Goal: Task Accomplishment & Management: Complete application form

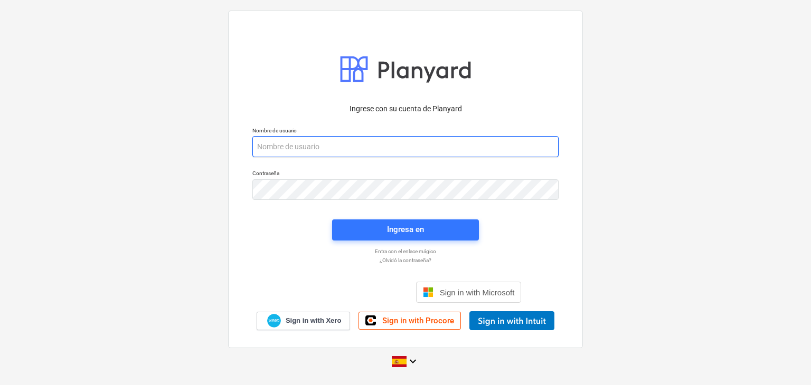
paste input "[EMAIL_ADDRESS][DOMAIN_NAME]"
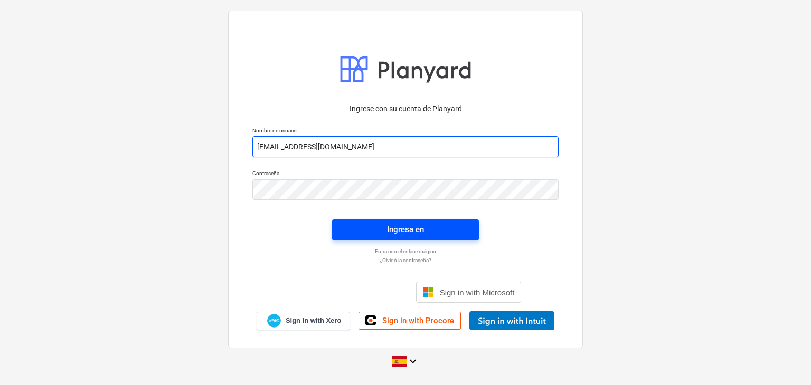
type input "[EMAIL_ADDRESS][DOMAIN_NAME]"
click at [368, 237] on button "Ingresa en" at bounding box center [405, 230] width 147 height 21
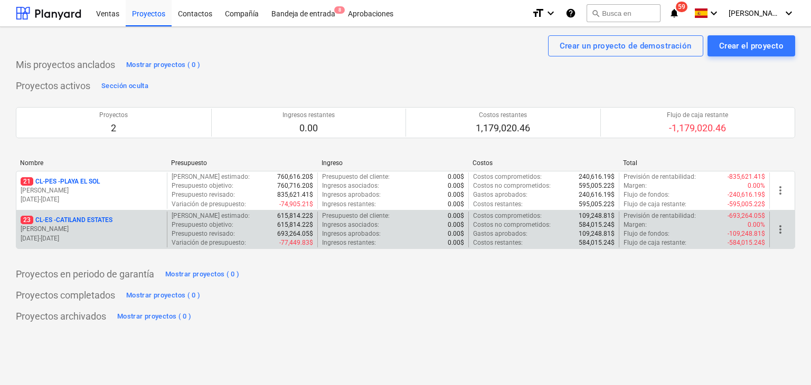
click at [89, 220] on p "23 CL-ES - CATILAND ESTATES" at bounding box center [67, 220] width 92 height 9
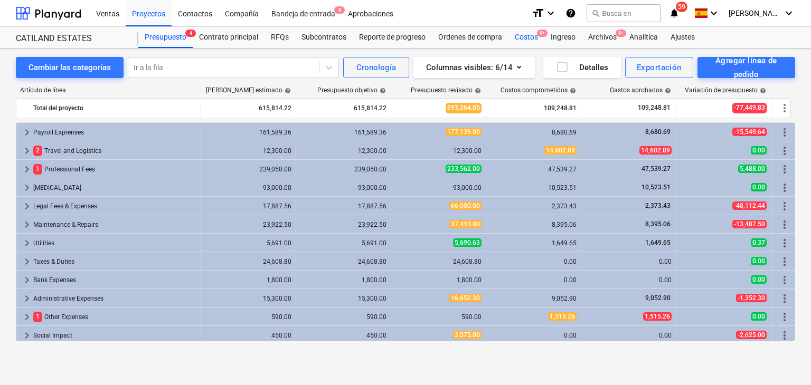
click at [536, 41] on div "Costos 9+" at bounding box center [526, 37] width 36 height 21
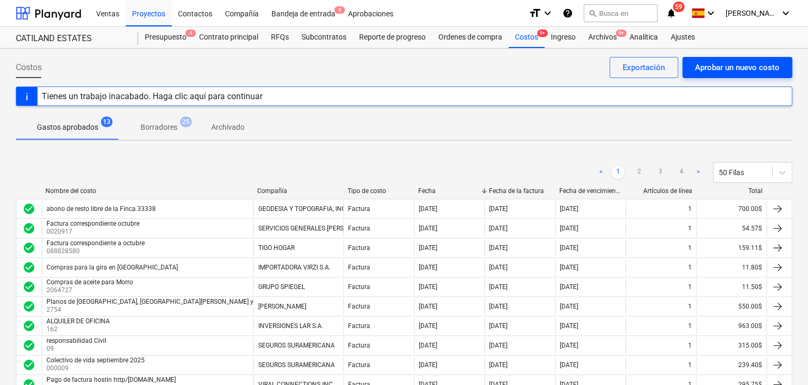
click at [712, 65] on div "Aprobar un nuevo costo" at bounding box center [737, 68] width 84 height 14
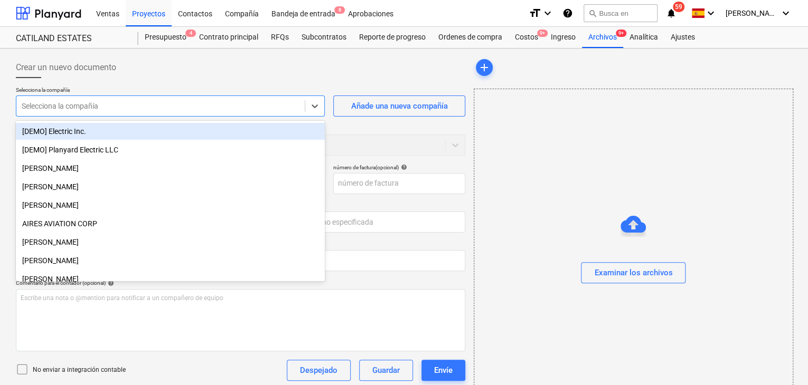
click at [291, 99] on div "Selecciona la compañía" at bounding box center [160, 106] width 288 height 15
type input "aro"
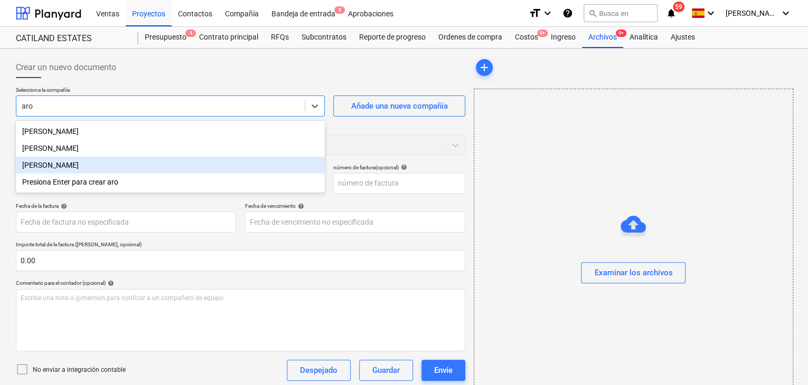
click at [119, 167] on div "[PERSON_NAME]" at bounding box center [170, 165] width 309 height 17
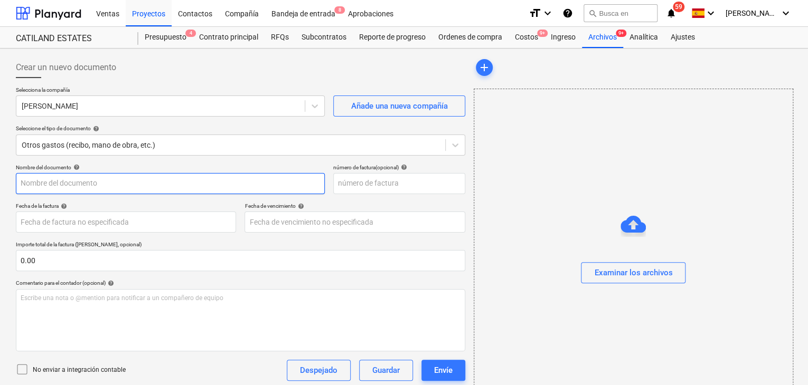
click at [144, 187] on input "text" at bounding box center [170, 183] width 309 height 21
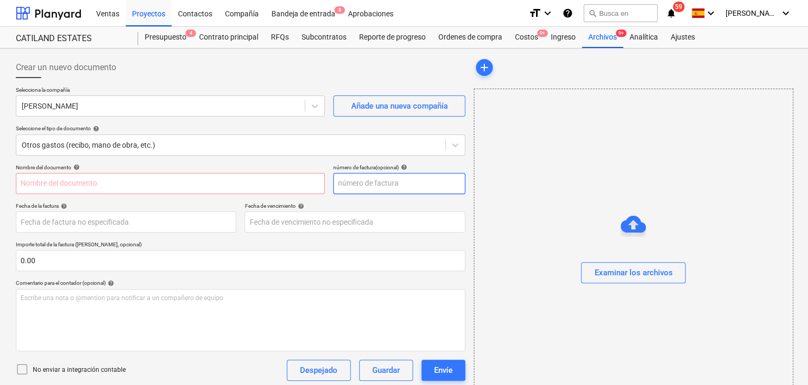
click at [346, 190] on input "text" at bounding box center [399, 183] width 132 height 21
type input "008"
click at [201, 185] on input "text" at bounding box center [170, 183] width 309 height 21
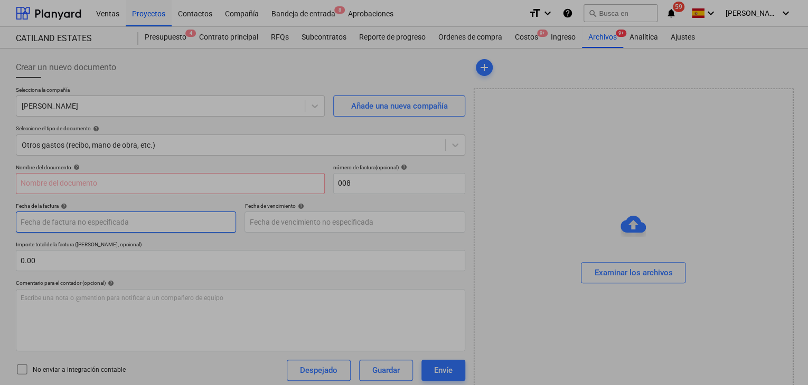
click at [198, 229] on body "Ventas Proyectos Contactos Compañía Bandeja de entrada 8 Aprobaciones format_si…" at bounding box center [404, 192] width 808 height 385
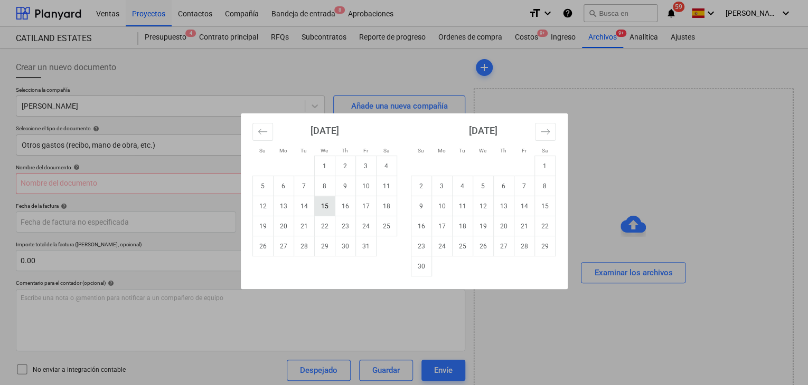
click at [327, 203] on td "15" at bounding box center [324, 206] width 21 height 20
type input "[DATE]"
click at [301, 221] on body "Ventas Proyectos Contactos Compañía Bandeja de entrada 8 Aprobaciones format_si…" at bounding box center [404, 192] width 808 height 385
click at [322, 203] on td "15" at bounding box center [324, 206] width 21 height 20
type input "[DATE]"
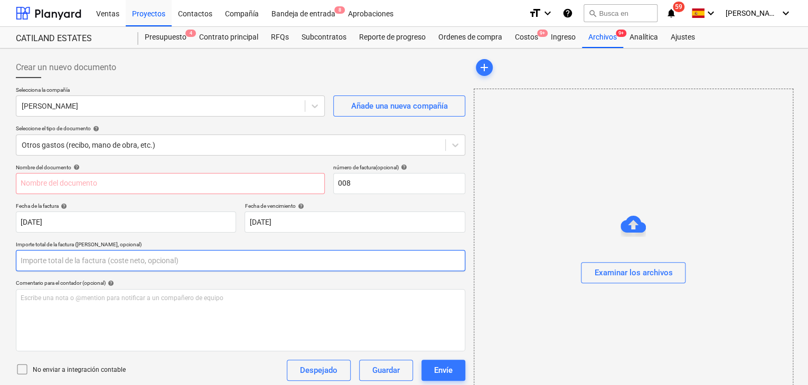
click at [65, 260] on input "text" at bounding box center [240, 260] width 449 height 21
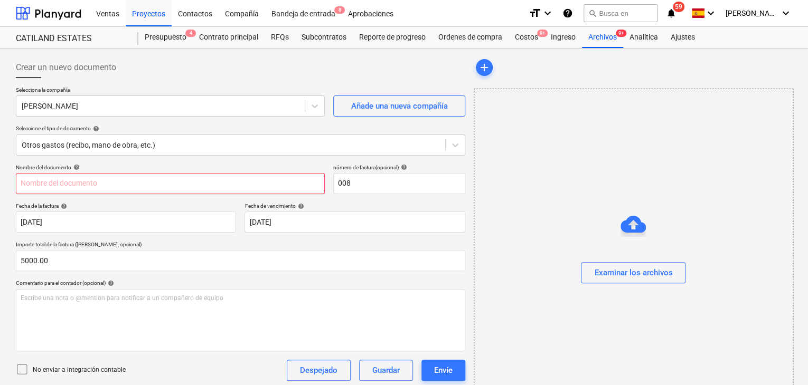
type input "5,000.00"
click at [98, 186] on input "text" at bounding box center [170, 183] width 309 height 21
click at [70, 189] on input "text" at bounding box center [170, 183] width 309 height 21
click at [625, 271] on div "Examinar los archivos" at bounding box center [633, 273] width 78 height 14
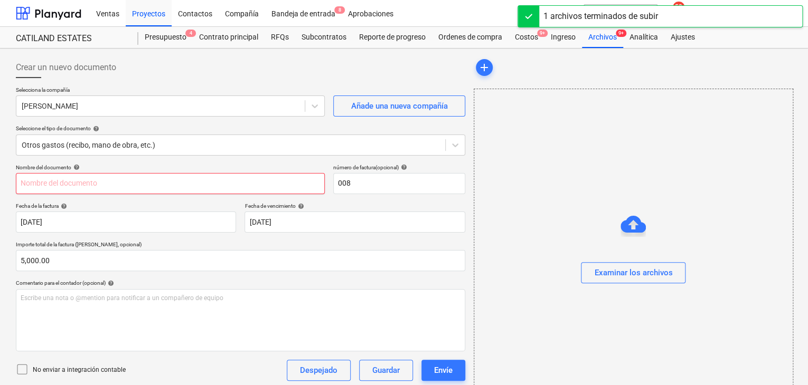
type input "[PERSON_NAME] 008 (1).pdf"
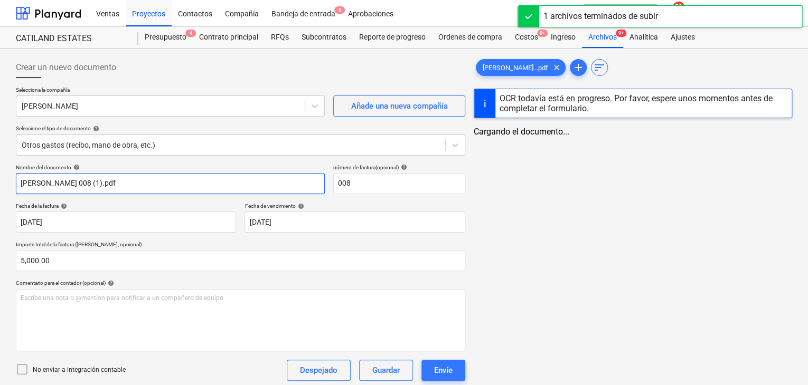
click at [95, 180] on input "[PERSON_NAME] 008 (1).pdf" at bounding box center [170, 183] width 309 height 21
drag, startPoint x: 149, startPoint y: 186, endPoint x: 0, endPoint y: 204, distance: 149.9
click at [0, 204] on div "Crear un nuevo documento Selecciona la compañía [PERSON_NAME] Añade una nueva c…" at bounding box center [404, 285] width 808 height 472
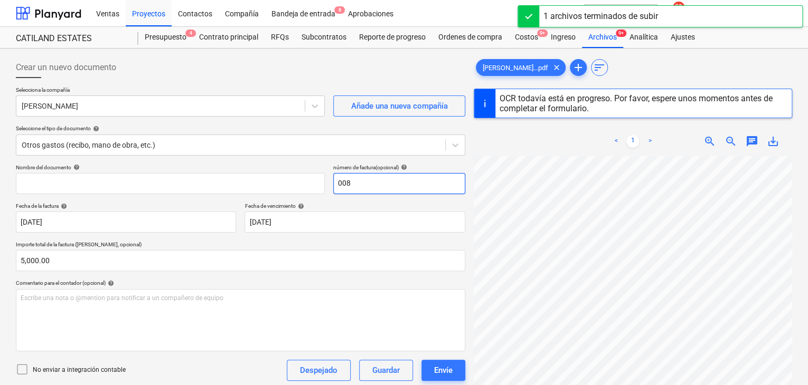
type input "c"
type input "[PERSON_NAME] 008 (1).pdf"
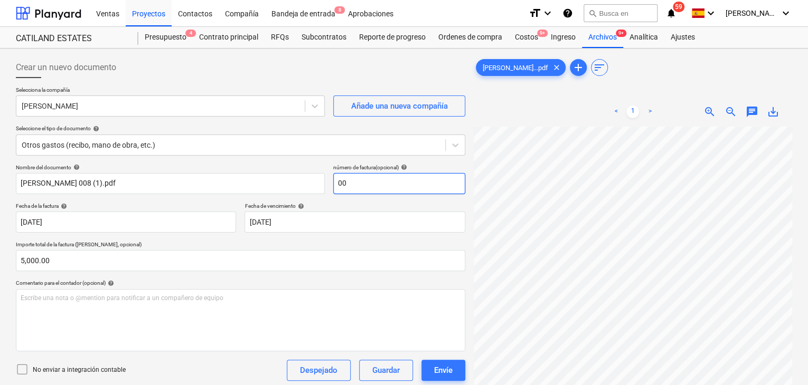
type input "008"
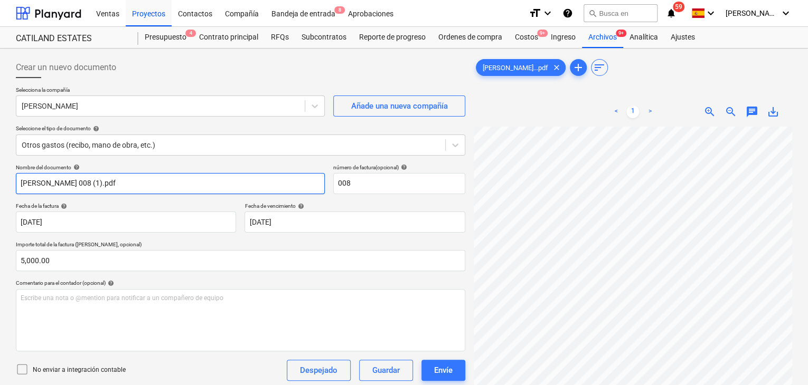
click at [138, 183] on input "[PERSON_NAME] 008 (1).pdf" at bounding box center [170, 183] width 309 height 21
type input "A"
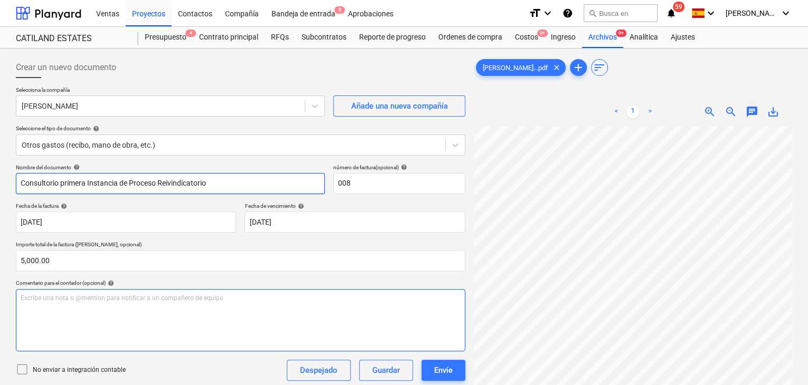
type input "Consultorio primera Instancia de Proceso Reivindicatorio"
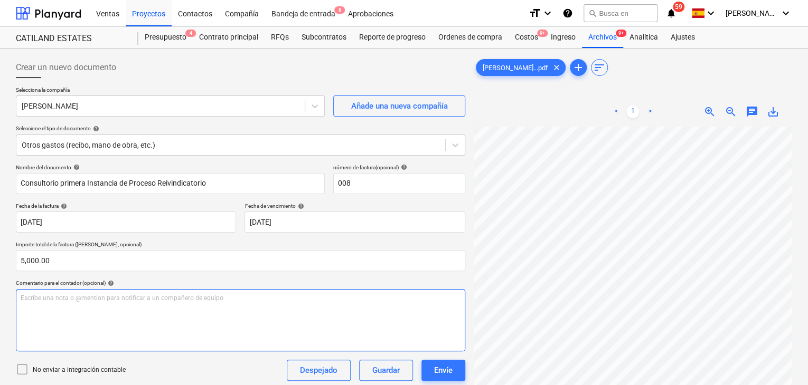
click at [122, 304] on div "Escribe una nota o @mention para notificar a un compañero de equipo ﻿" at bounding box center [240, 320] width 449 height 62
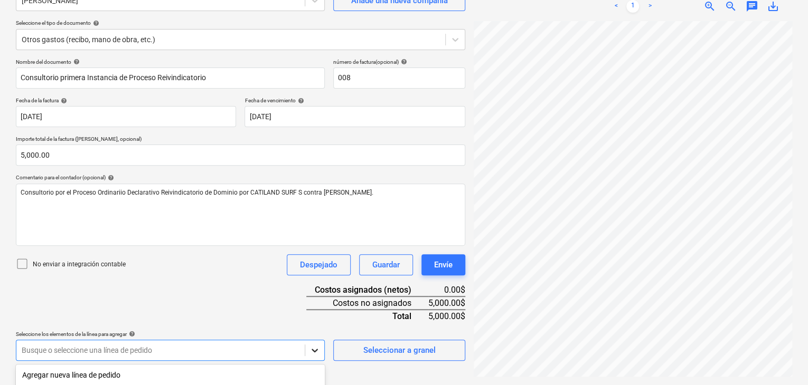
scroll to position [245, 0]
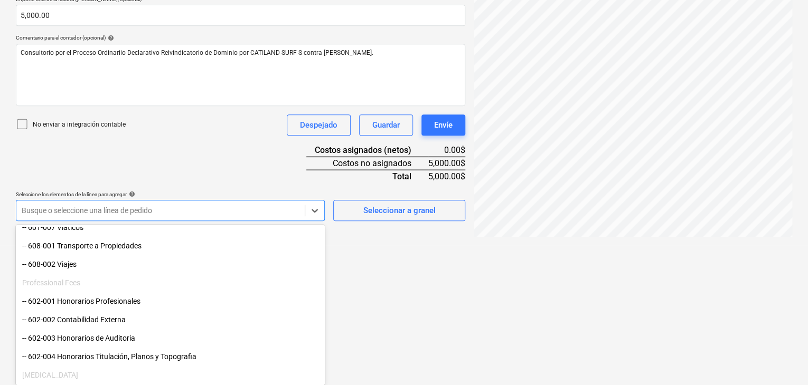
scroll to position [158, 0]
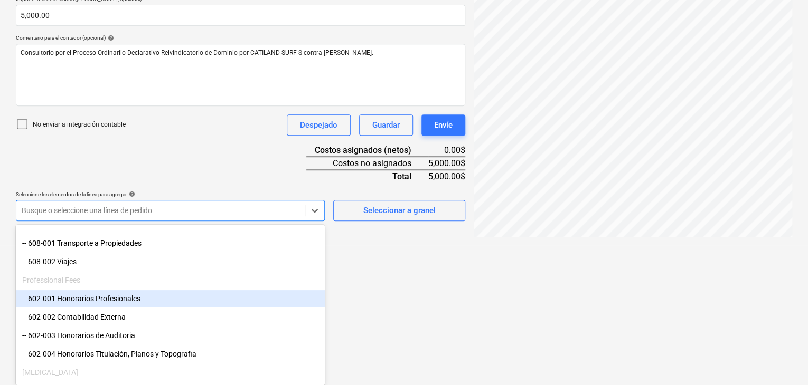
click at [125, 300] on div "-- 602-001 Honorarios Profesionales" at bounding box center [170, 298] width 309 height 17
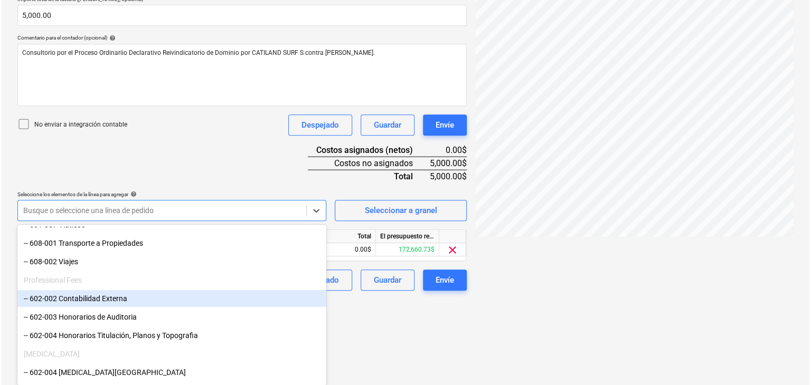
scroll to position [159, 0]
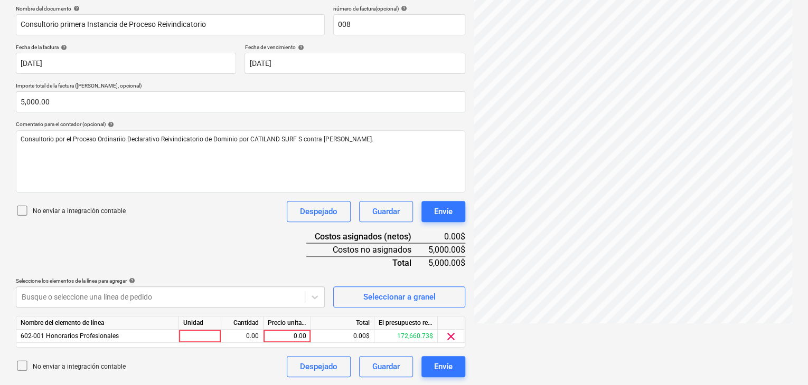
click at [352, 226] on html "Ventas Proyectos Contactos Compañía Bandeja de entrada 8 Aprobaciones format_si…" at bounding box center [404, 33] width 808 height 385
click at [215, 334] on div at bounding box center [200, 336] width 42 height 13
type input "1"
click at [242, 339] on div "0.00" at bounding box center [241, 336] width 33 height 13
type input "1"
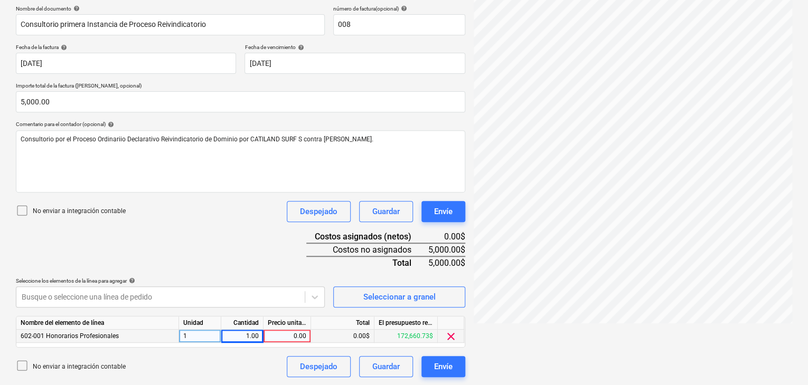
click at [272, 336] on div "0.00" at bounding box center [287, 336] width 39 height 13
type input "5000.00"
click at [449, 372] on div "Envíe" at bounding box center [443, 367] width 18 height 14
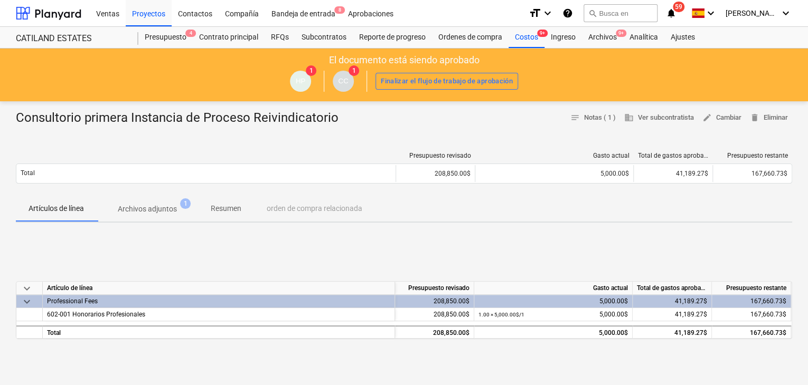
scroll to position [63, 0]
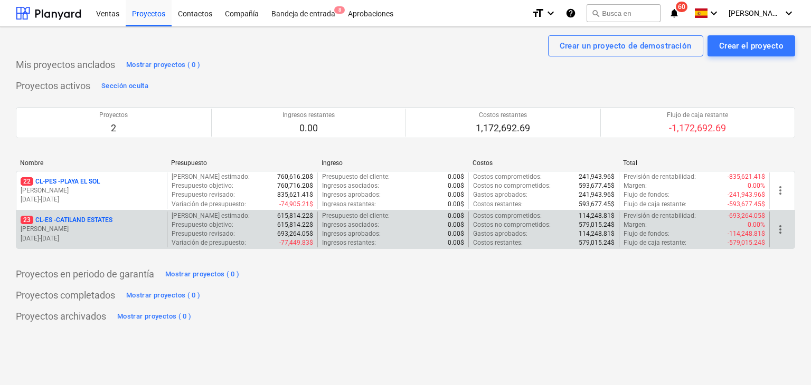
click at [94, 221] on p "23 CL-ES - CATILAND ESTATES" at bounding box center [67, 220] width 92 height 9
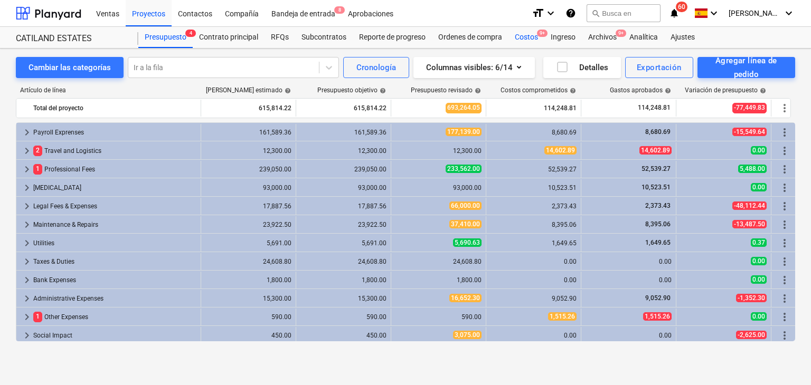
click at [530, 40] on div "Costos 9+" at bounding box center [526, 37] width 36 height 21
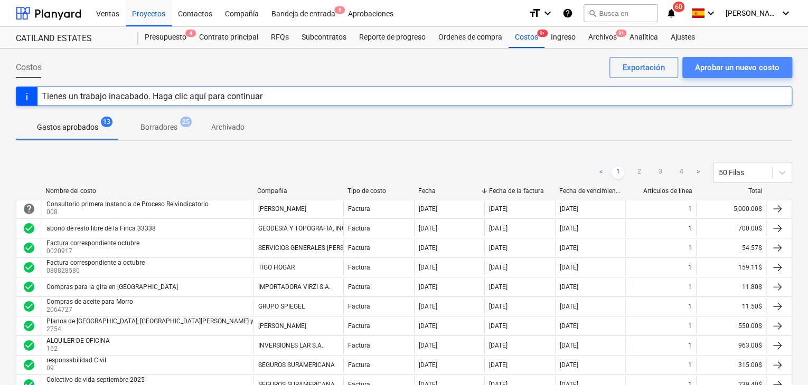
click at [725, 71] on div "Aprobar un nuevo costo" at bounding box center [737, 68] width 84 height 14
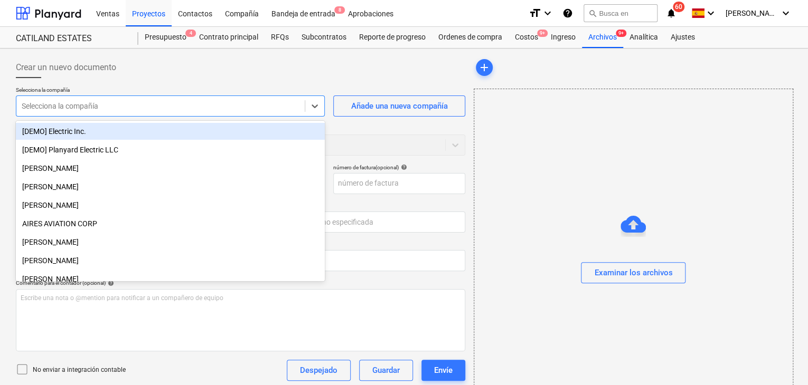
click at [278, 109] on div at bounding box center [161, 106] width 278 height 11
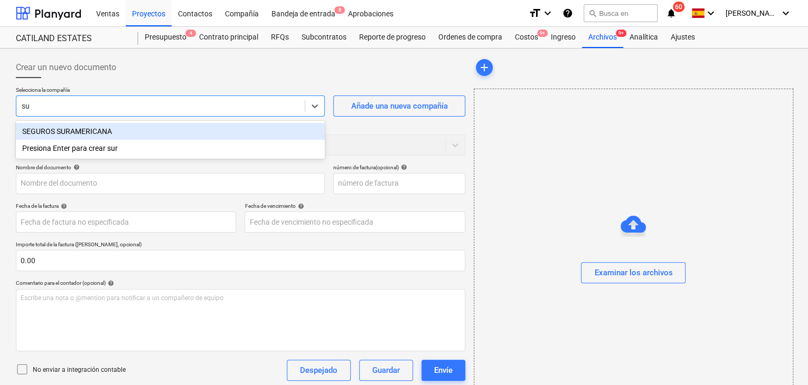
type input "s"
type input "inte"
click at [162, 131] on div "CIA. INTERNACIONAL DE SEGURO" at bounding box center [170, 131] width 309 height 17
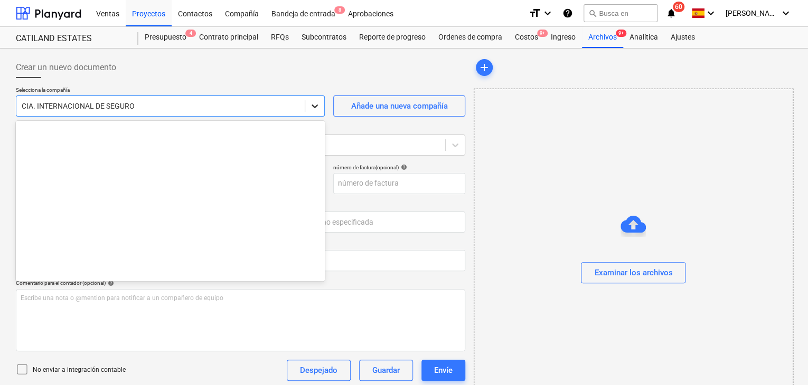
click at [314, 108] on icon at bounding box center [314, 106] width 11 height 11
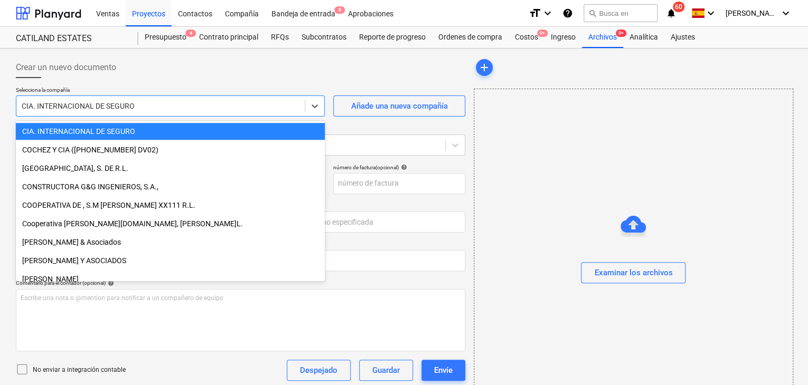
click at [256, 106] on div at bounding box center [161, 106] width 278 height 11
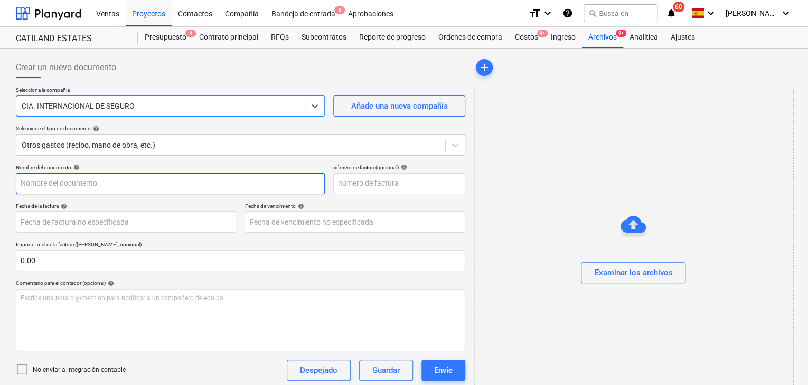
click at [115, 184] on input "text" at bounding box center [170, 183] width 309 height 21
type input "Seguro Colectivo de Vida"
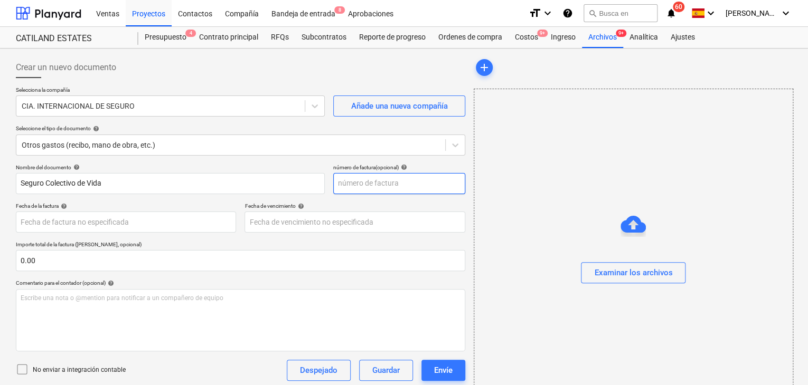
click at [342, 187] on input "text" at bounding box center [399, 183] width 132 height 21
type input "1"
type input "2"
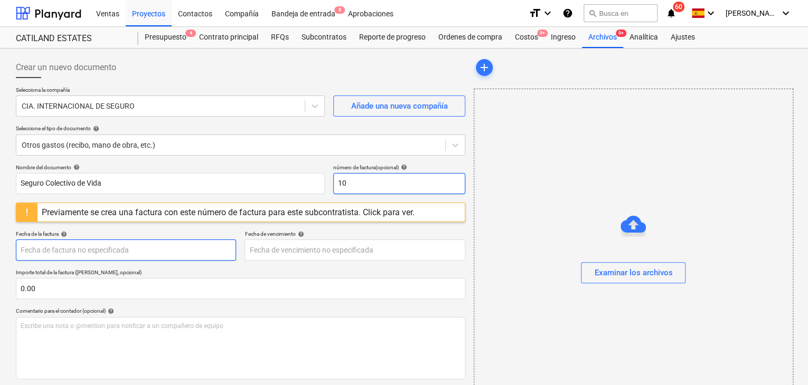
type input "10"
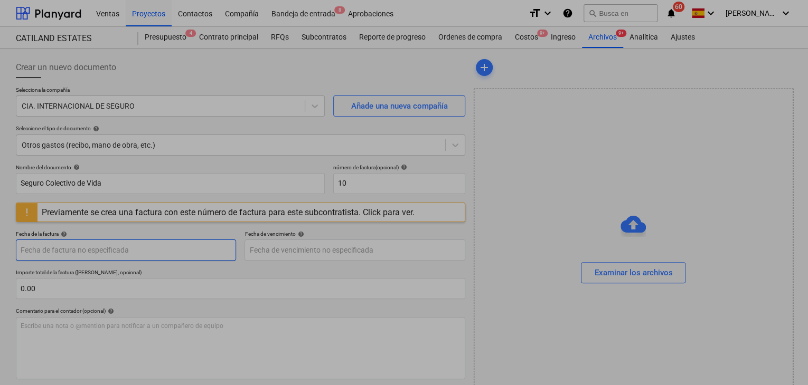
click at [175, 258] on body "Ventas Proyectos Contactos Compañía Bandeja de entrada 8 Aprobaciones format_si…" at bounding box center [404, 192] width 808 height 385
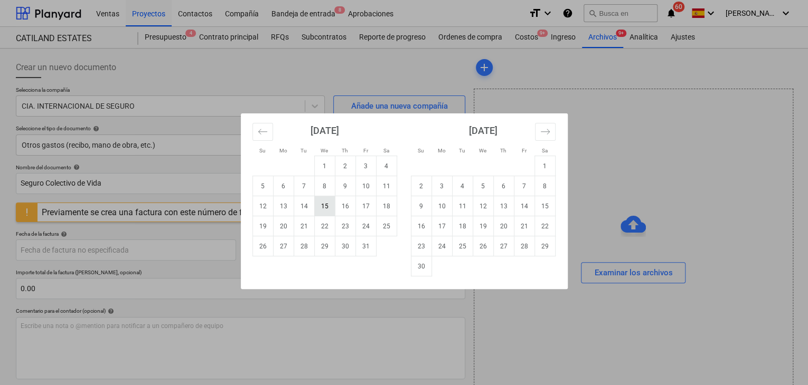
click at [327, 212] on td "15" at bounding box center [324, 206] width 21 height 20
type input "[DATE]"
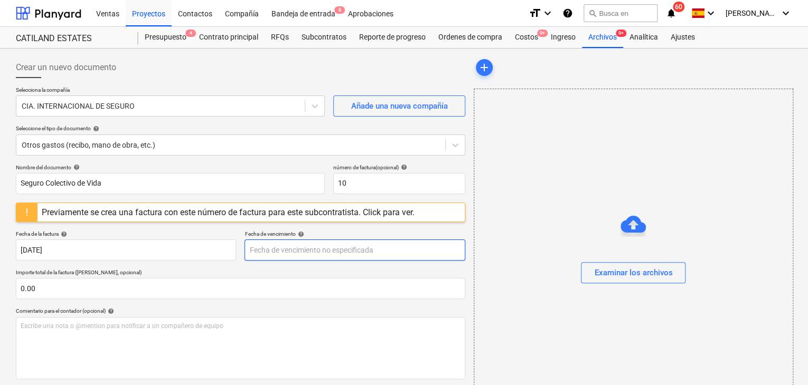
click at [289, 250] on body "Ventas Proyectos Contactos Compañía Bandeja de entrada 8 Aprobaciones format_si…" at bounding box center [404, 192] width 808 height 385
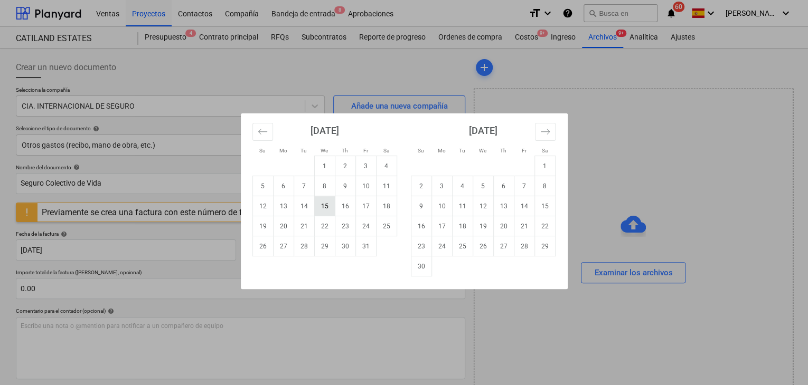
click at [324, 212] on td "15" at bounding box center [324, 206] width 21 height 20
type input "[DATE]"
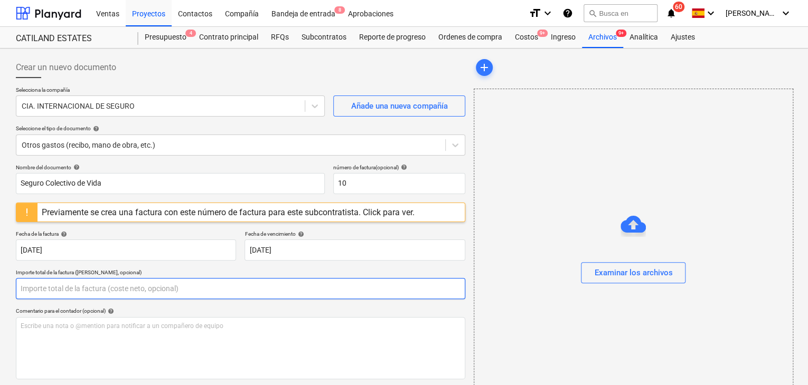
click at [116, 294] on input "text" at bounding box center [240, 288] width 449 height 21
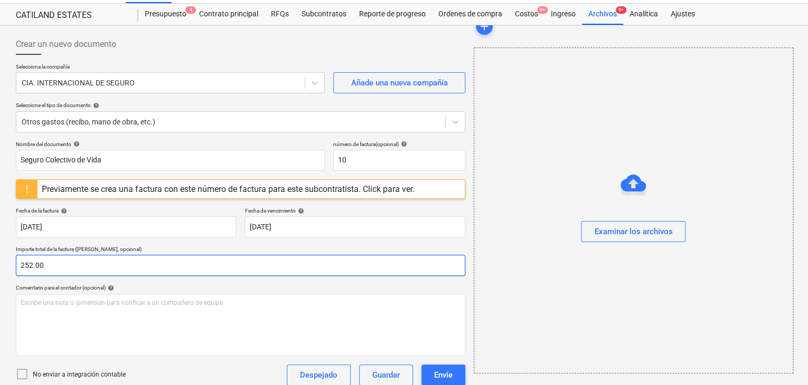
scroll to position [0, 0]
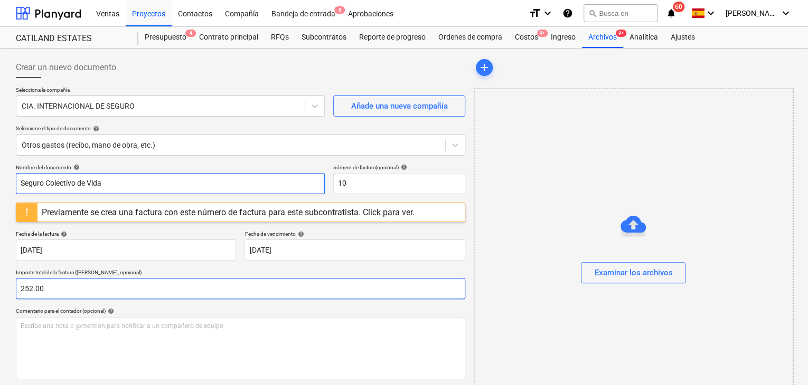
type input "252.00"
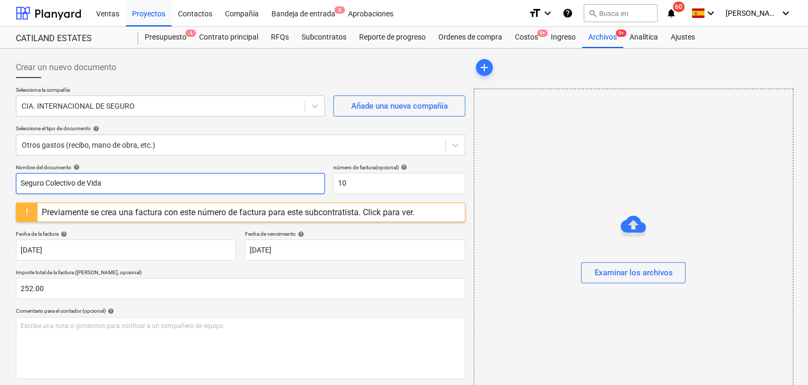
click at [111, 185] on input "Seguro Colectivo de Vida" at bounding box center [170, 183] width 309 height 21
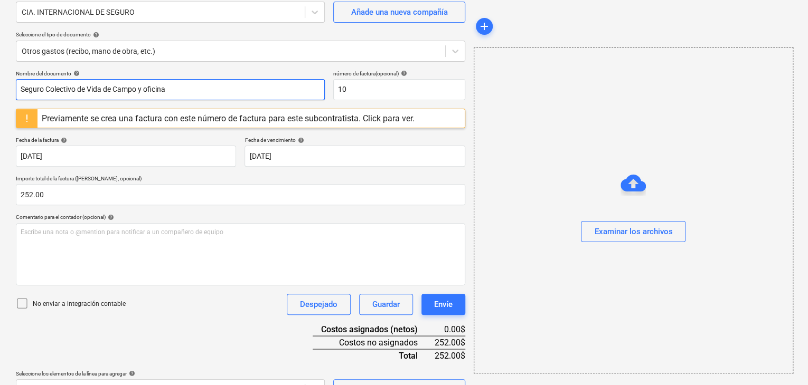
scroll to position [117, 0]
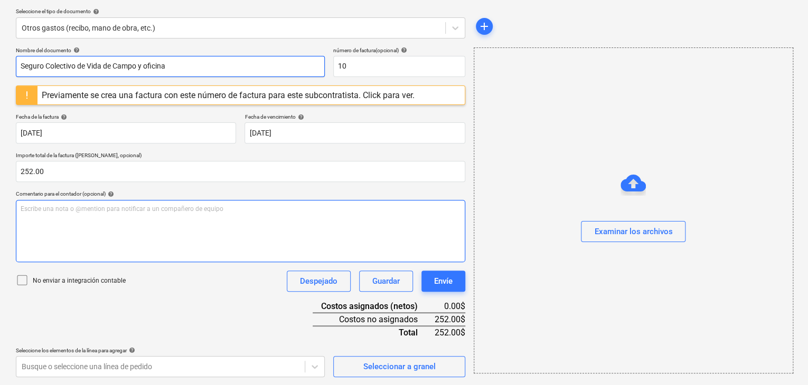
type input "Seguro Colectivo de Vida de Campo y oficina"
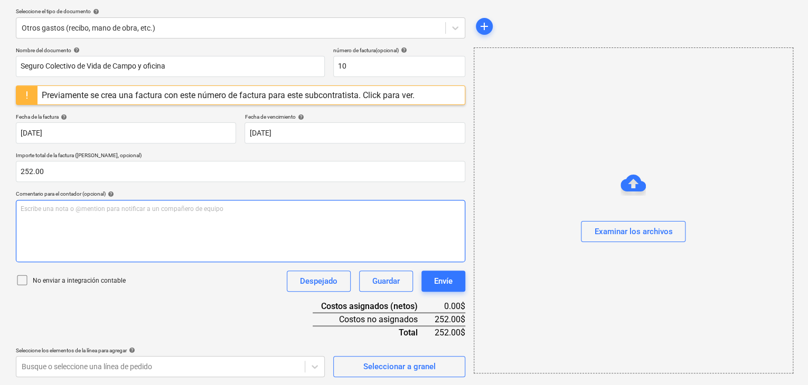
click at [98, 212] on p "Escribe una nota o @mention para notificar a un compañero de equipo ﻿" at bounding box center [241, 209] width 440 height 9
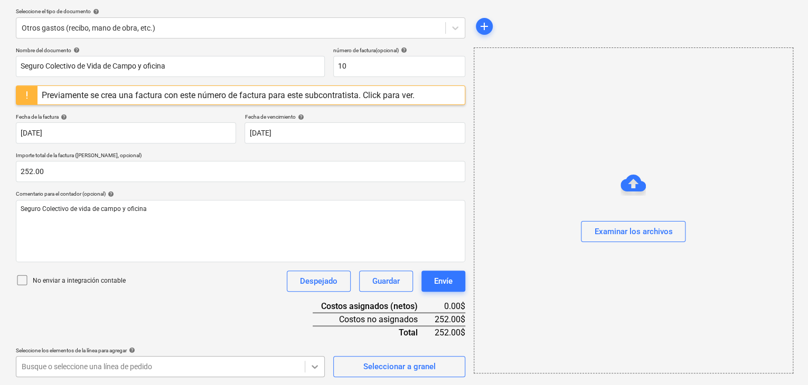
scroll to position [273, 0]
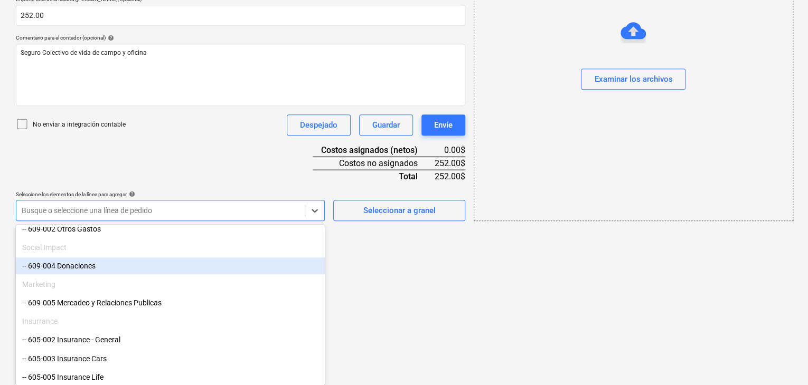
scroll to position [895, 0]
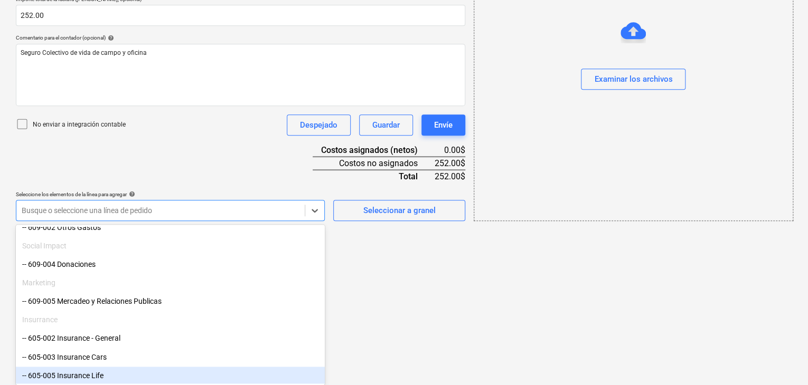
click at [109, 368] on div "-- 605-005 Insurance Life" at bounding box center [170, 375] width 309 height 17
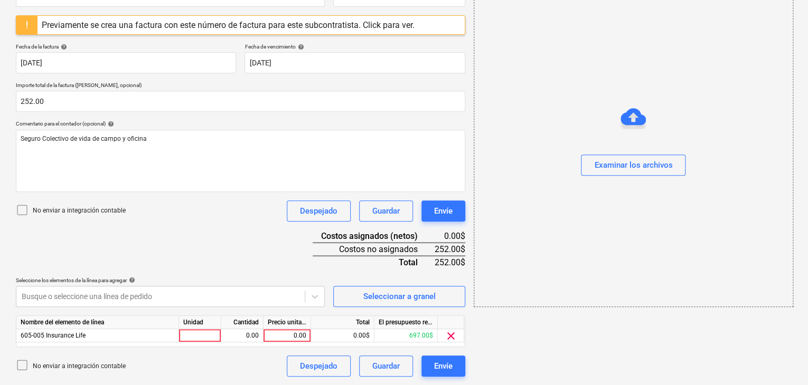
scroll to position [187, 0]
click at [192, 339] on div at bounding box center [200, 336] width 42 height 13
click at [213, 337] on div at bounding box center [200, 336] width 42 height 13
type input "1"
click at [234, 336] on div "0.00" at bounding box center [241, 336] width 33 height 13
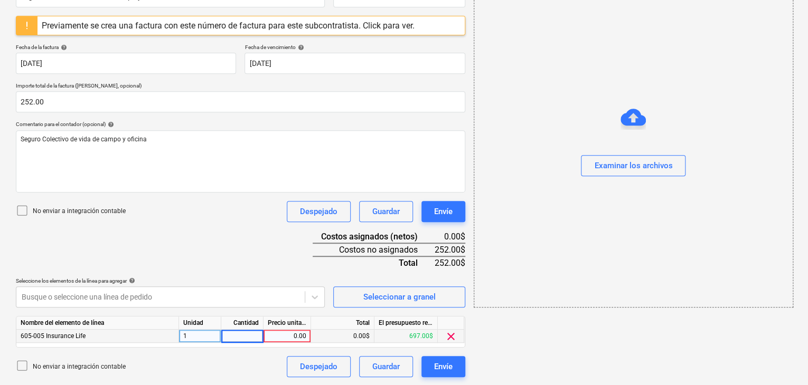
type input "1"
click at [274, 333] on div "0.00" at bounding box center [287, 336] width 39 height 13
type input "252.00"
click at [328, 335] on div "0.00$" at bounding box center [342, 336] width 63 height 13
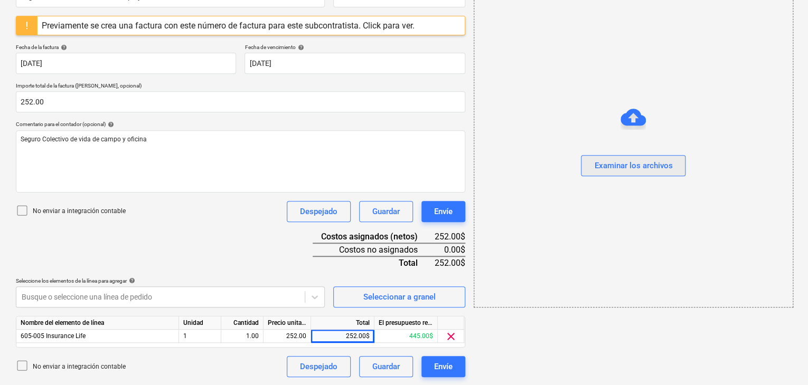
click at [621, 167] on div "Examinar los archivos" at bounding box center [633, 166] width 78 height 14
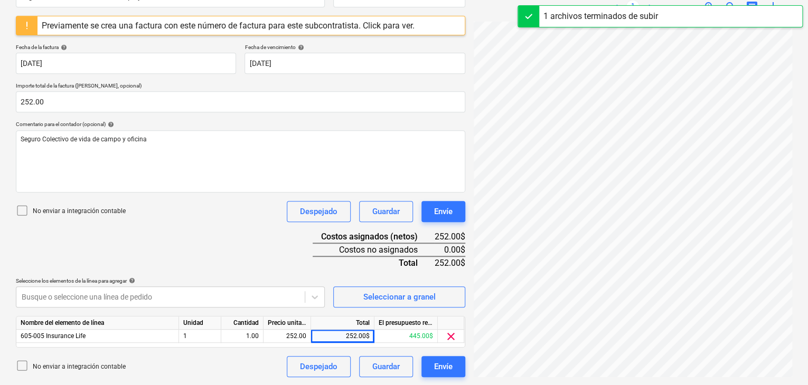
scroll to position [53, 0]
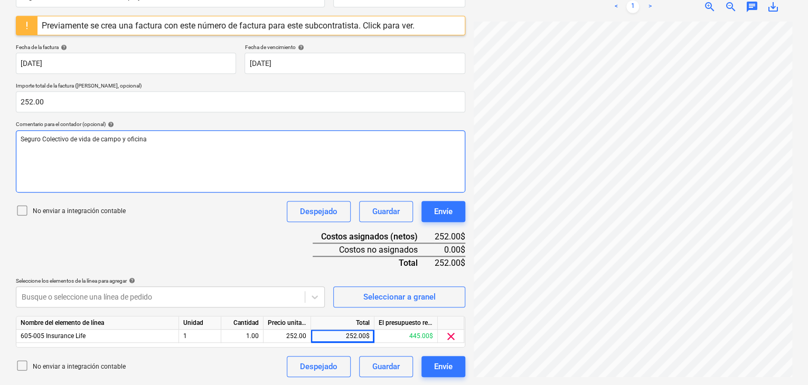
click at [152, 139] on p "Seguro Colectivo de vida de campo y oficina" at bounding box center [241, 139] width 440 height 9
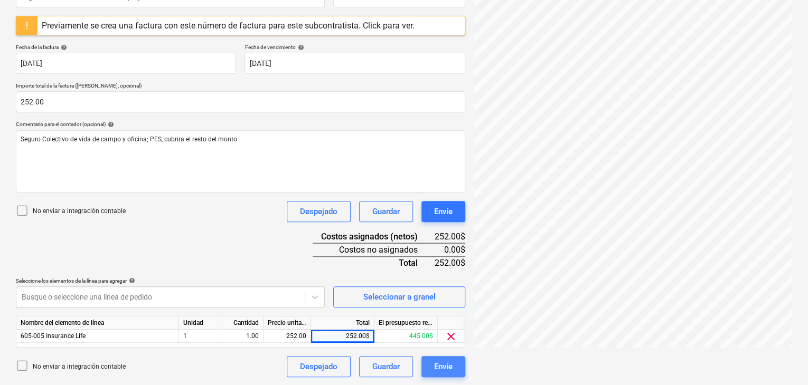
click at [442, 368] on div "Envíe" at bounding box center [443, 367] width 18 height 14
